Goal: Obtain resource: Obtain resource

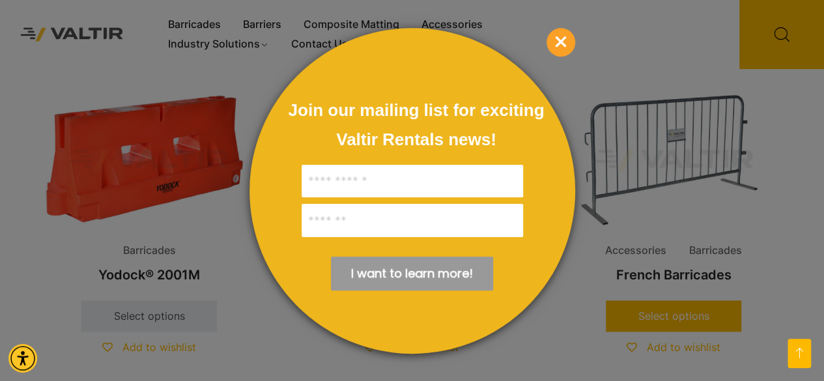
scroll to position [847, 0]
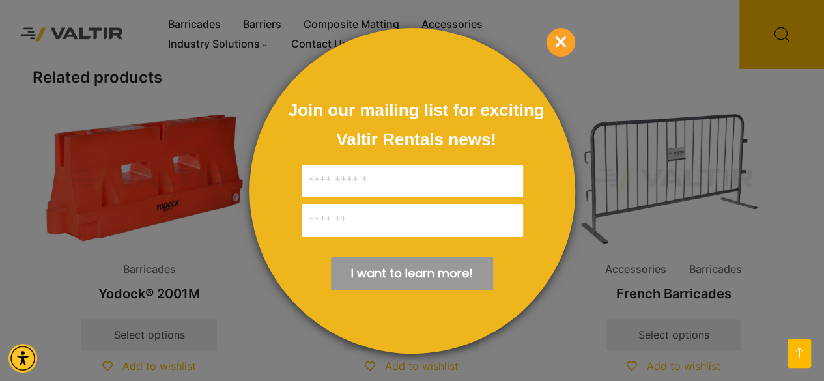
click at [559, 41] on span "×" at bounding box center [560, 42] width 29 height 29
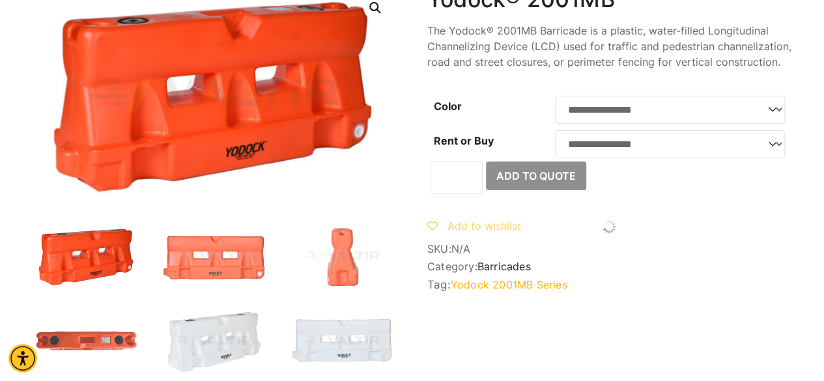
scroll to position [20, 0]
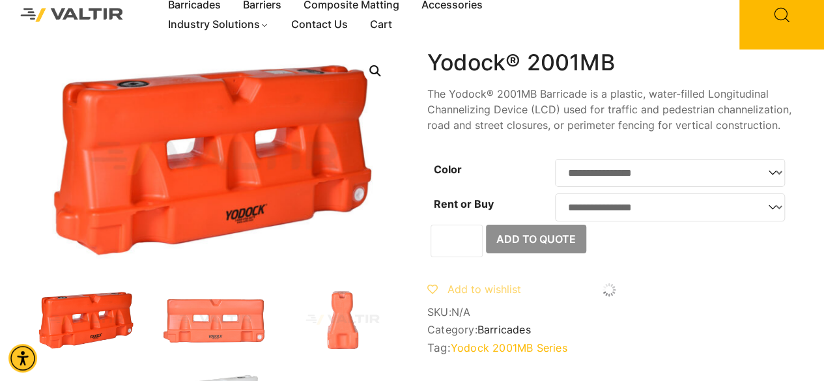
click at [470, 352] on link "Yodock 2001MB Series" at bounding box center [509, 347] width 117 height 13
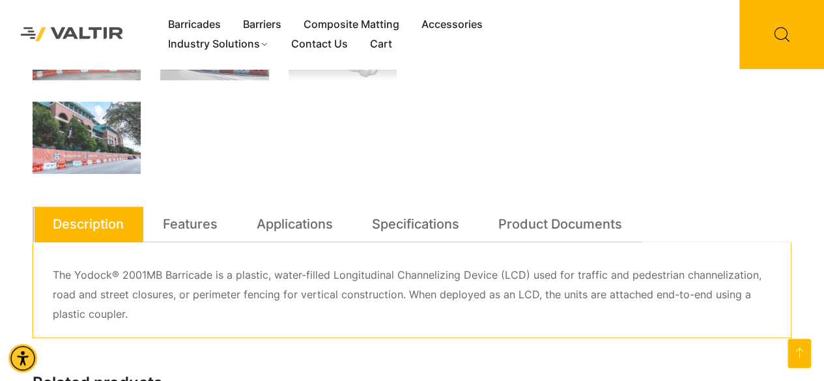
scroll to position [606, 0]
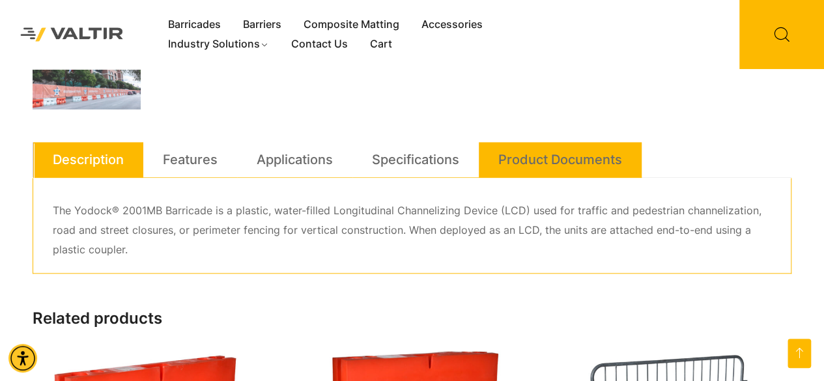
click at [529, 153] on link "Product Documents" at bounding box center [560, 159] width 124 height 35
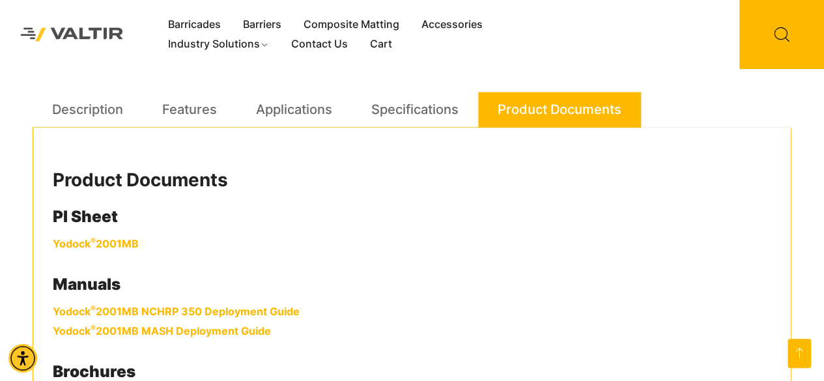
scroll to position [671, 0]
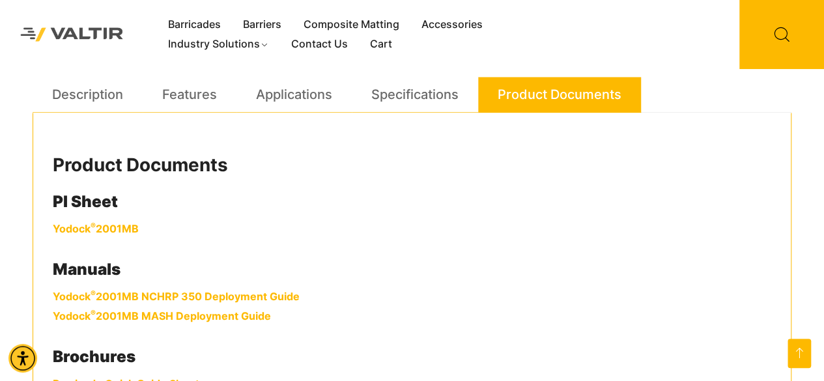
drag, startPoint x: 462, startPoint y: 179, endPoint x: 108, endPoint y: 226, distance: 357.4
click at [108, 226] on link "Yodock ® 2001MB" at bounding box center [96, 228] width 86 height 13
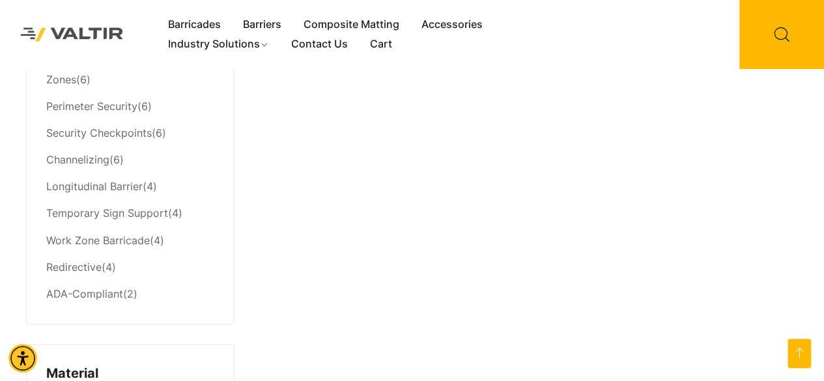
scroll to position [912, 0]
